Goal: Information Seeking & Learning: Learn about a topic

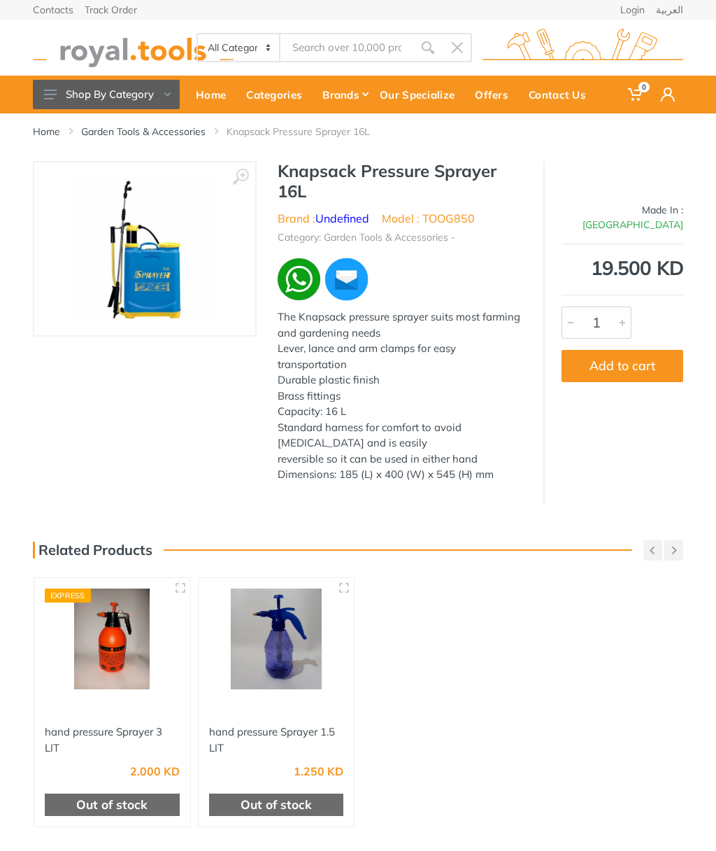
click at [669, 13] on link "العربية" at bounding box center [669, 10] width 27 height 10
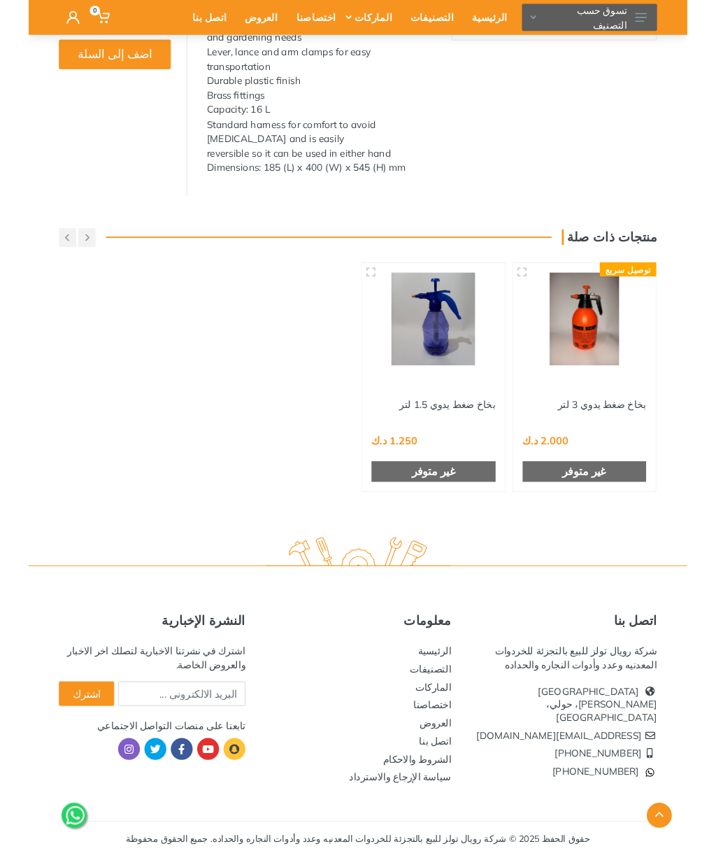
scroll to position [289, 0]
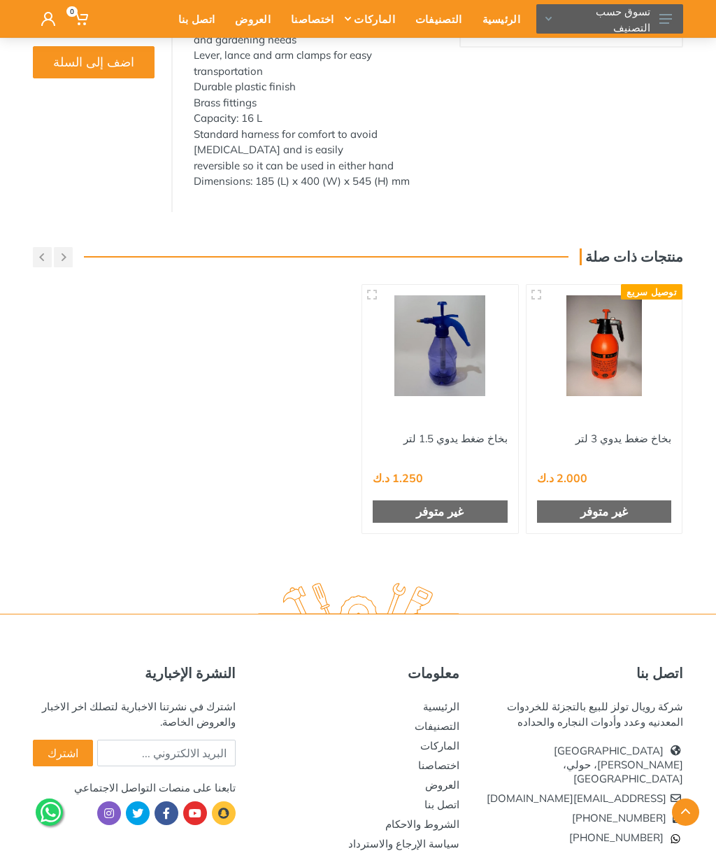
click at [669, 22] on icon at bounding box center [666, 19] width 13 height 10
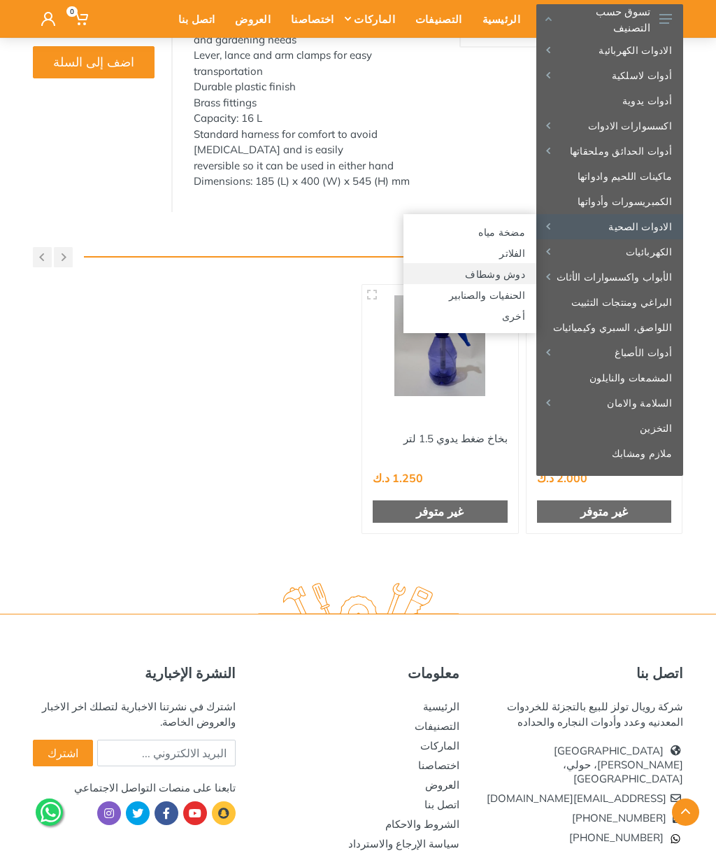
click at [505, 275] on link "دوش وشطاف" at bounding box center [470, 273] width 133 height 21
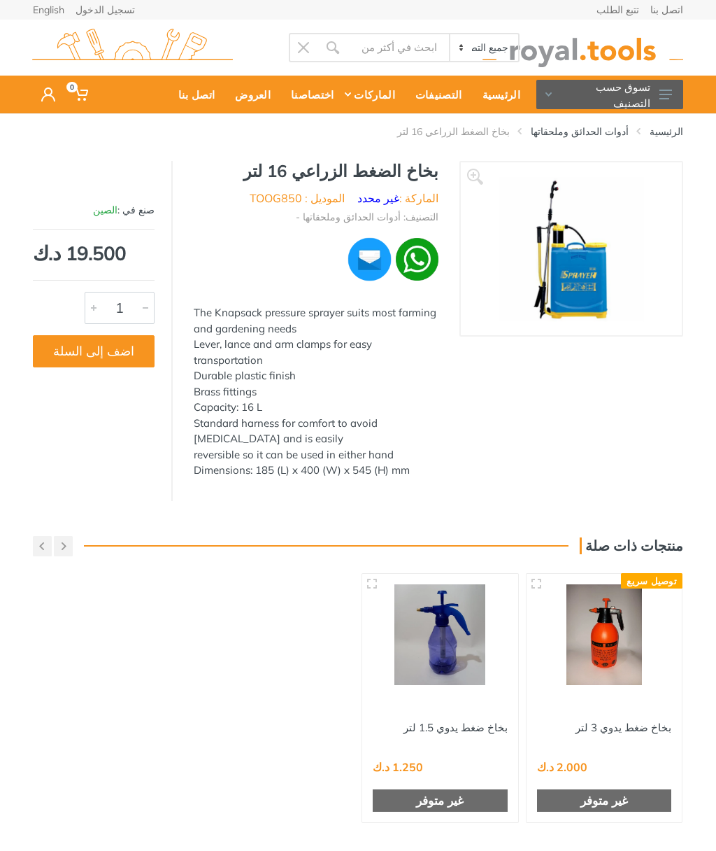
scroll to position [1, 0]
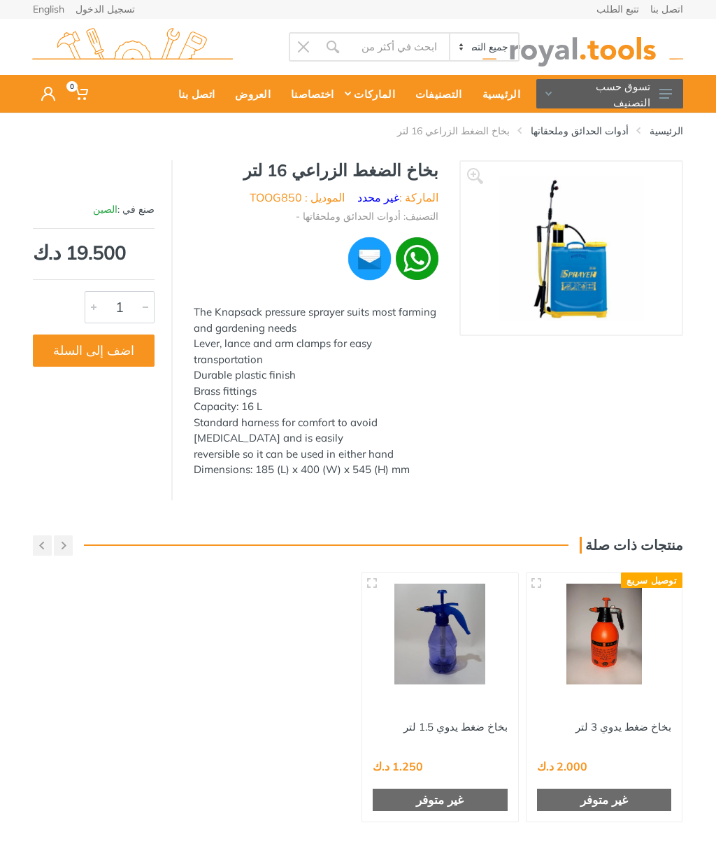
click at [662, 92] on icon at bounding box center [666, 94] width 13 height 10
click at [704, 271] on div "‹ › بخاخ الضغط الزراعي 16 لتر 2707" at bounding box center [358, 330] width 716 height 340
click at [676, 94] on button "تسوق حسب التصنيف" at bounding box center [609, 93] width 147 height 29
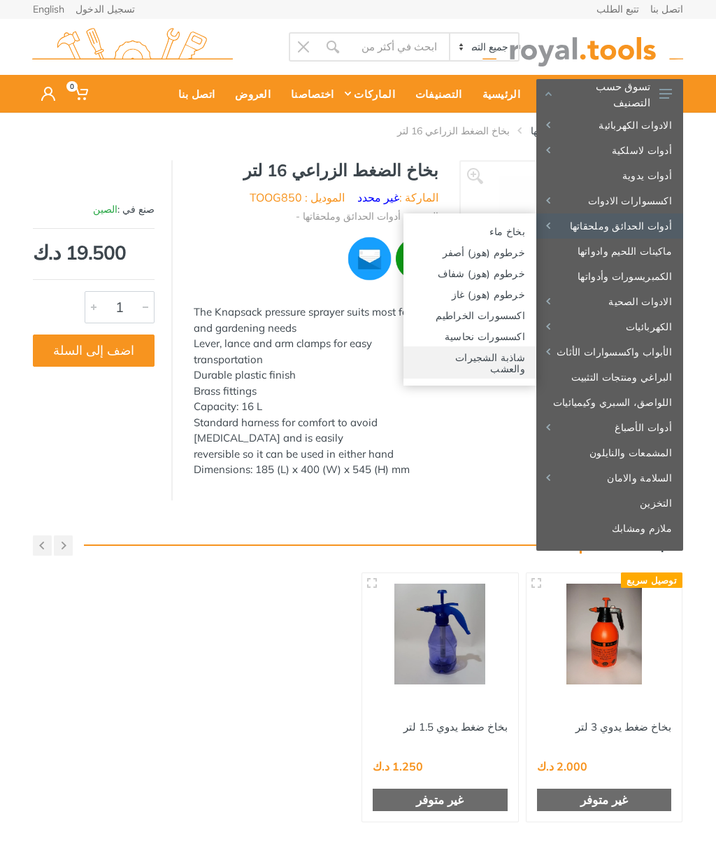
click at [502, 357] on link "شاذبة الشجيرات والعشب" at bounding box center [470, 362] width 133 height 32
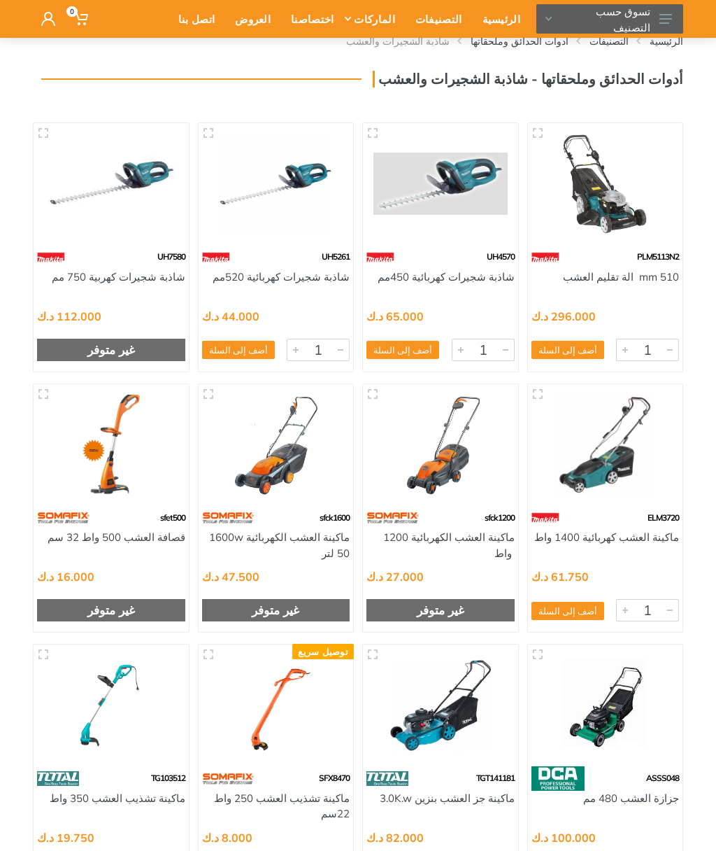
scroll to position [87, 0]
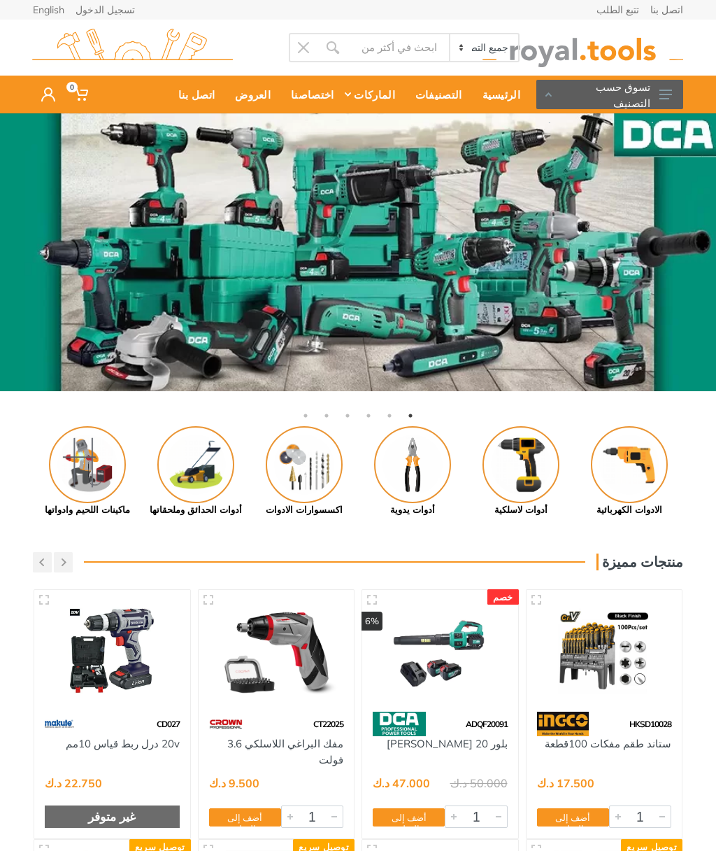
click at [201, 460] on img at bounding box center [195, 464] width 77 height 77
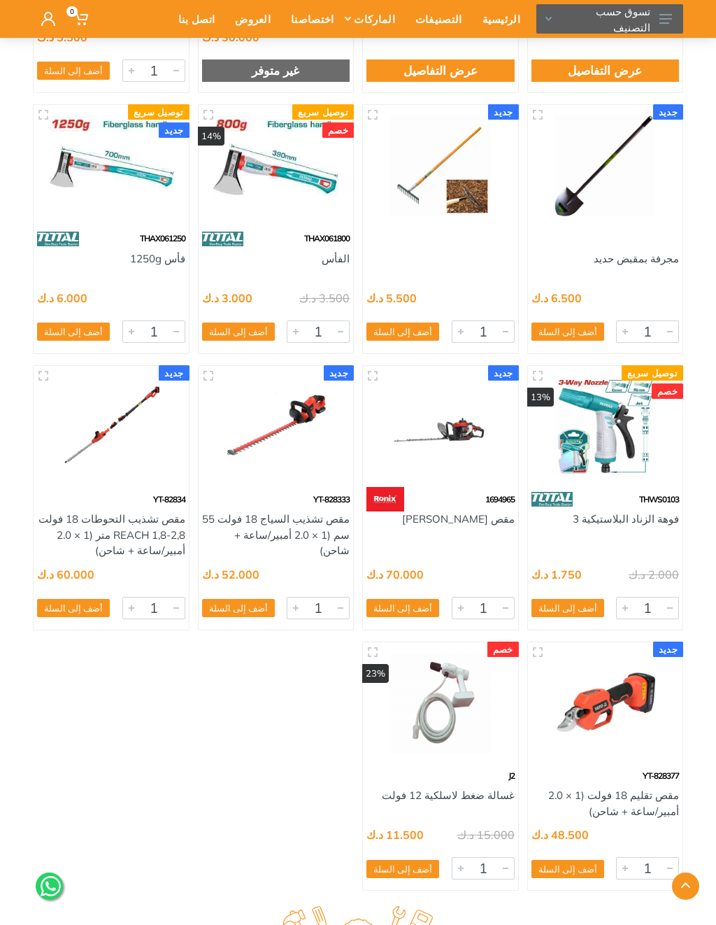
scroll to position [6215, 0]
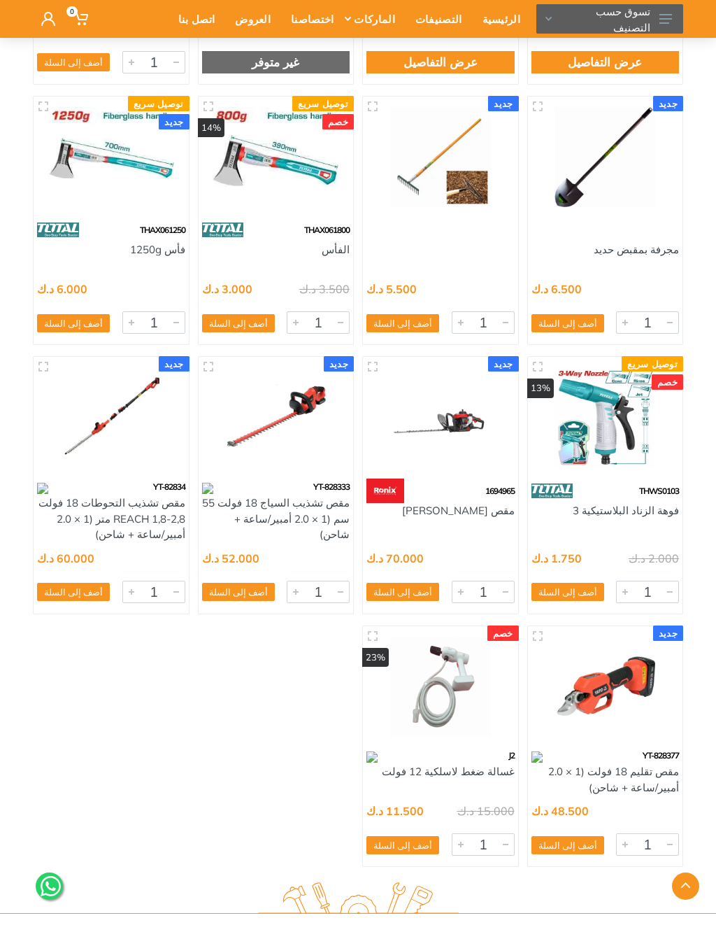
click at [113, 468] on img at bounding box center [111, 417] width 134 height 101
